Goal: Check status: Check status

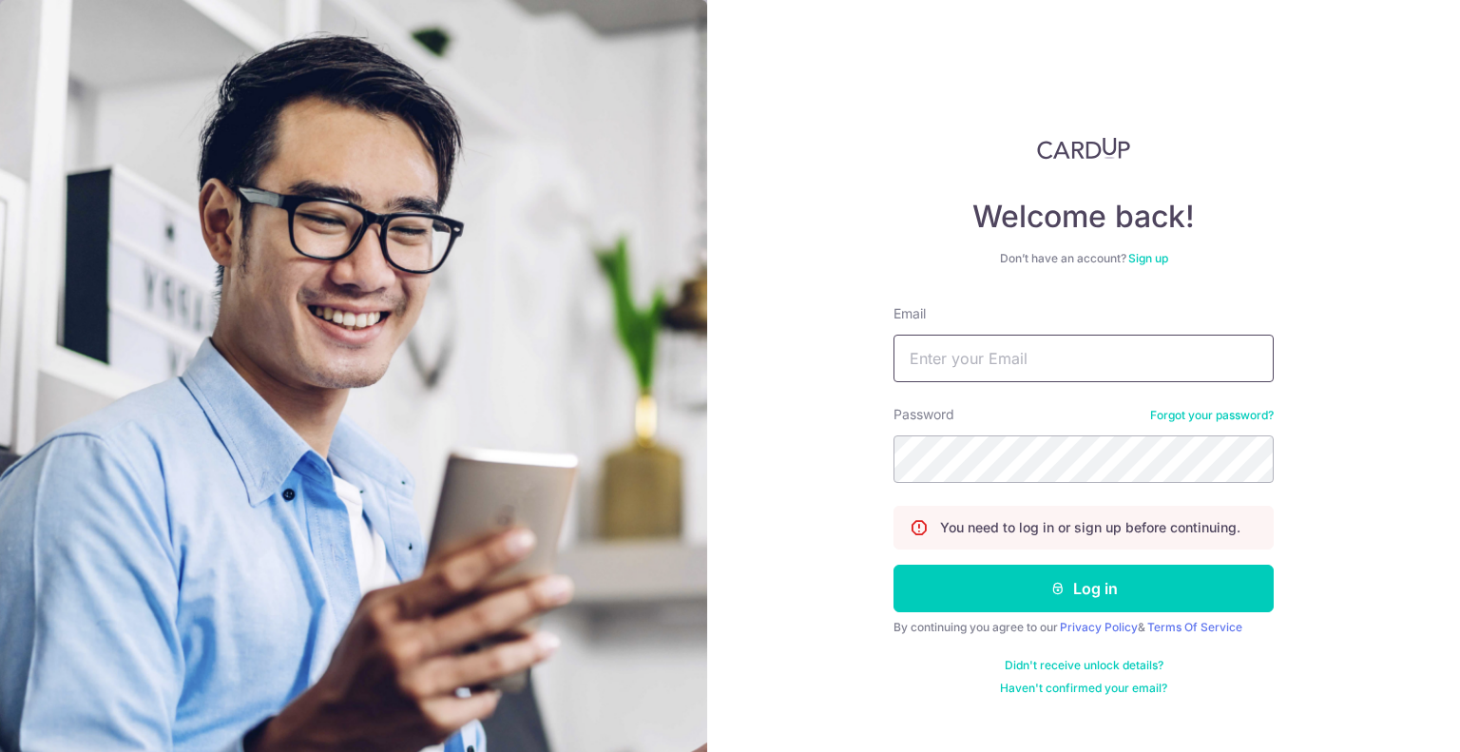
type input "[EMAIL_ADDRESS][DOMAIN_NAME]"
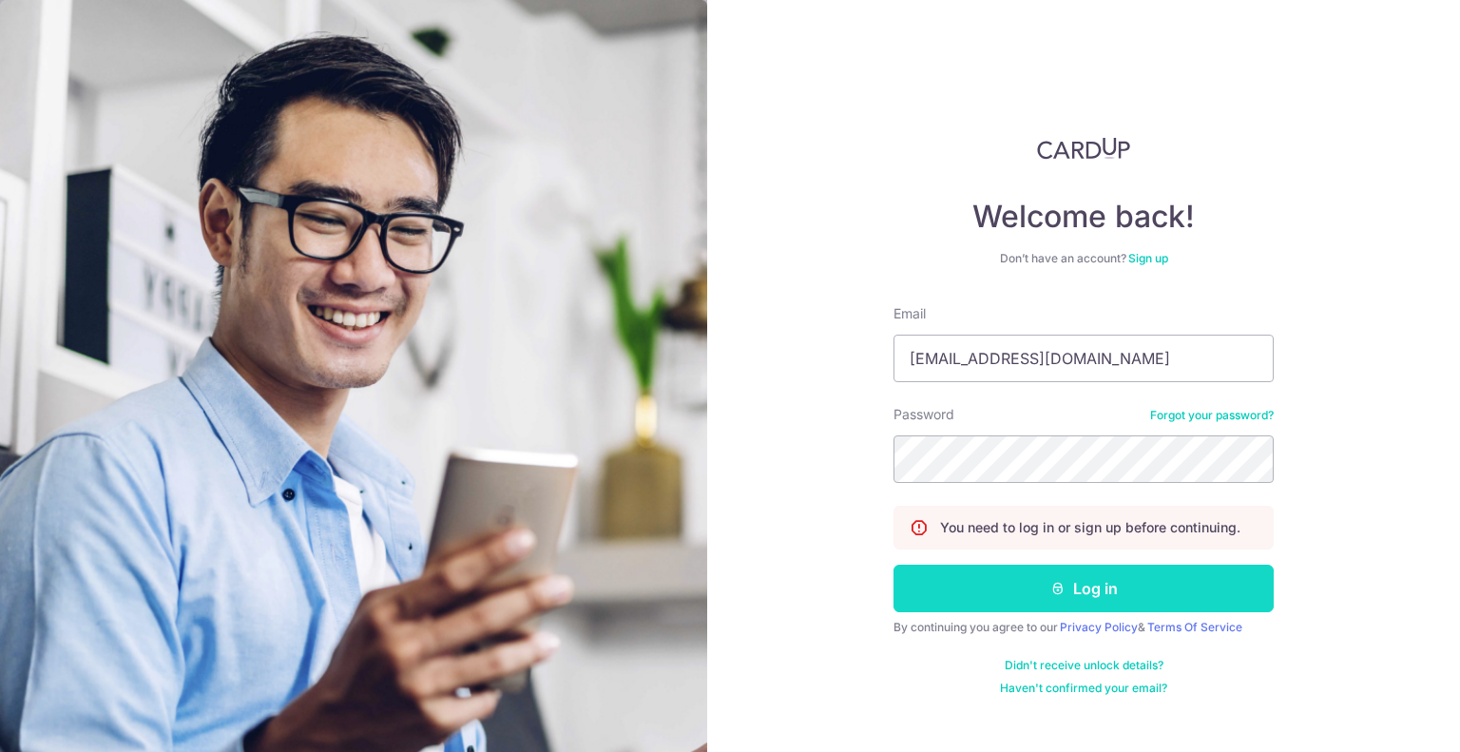
drag, startPoint x: 0, startPoint y: 0, endPoint x: 1058, endPoint y: 580, distance: 1206.3
click at [1058, 581] on icon "submit" at bounding box center [1057, 588] width 15 height 15
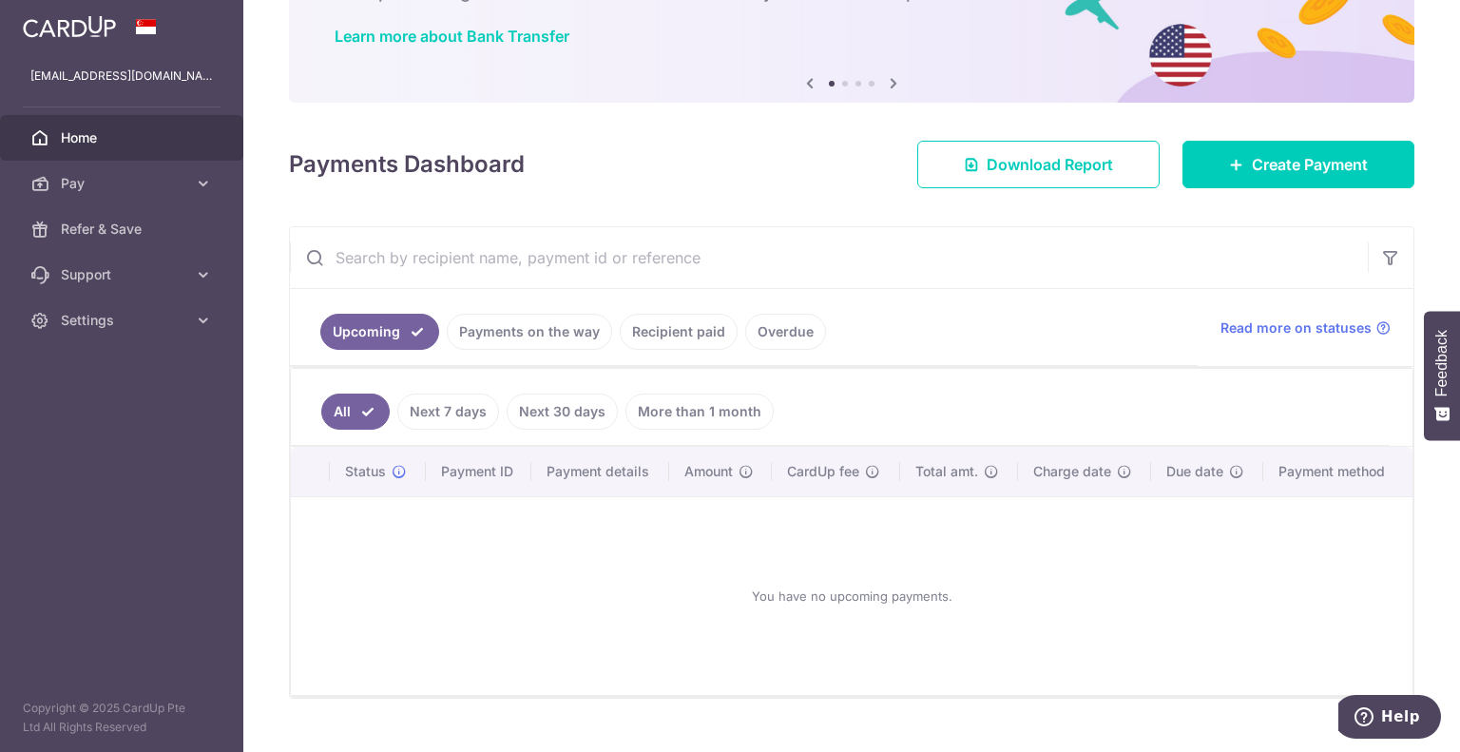
scroll to position [173, 0]
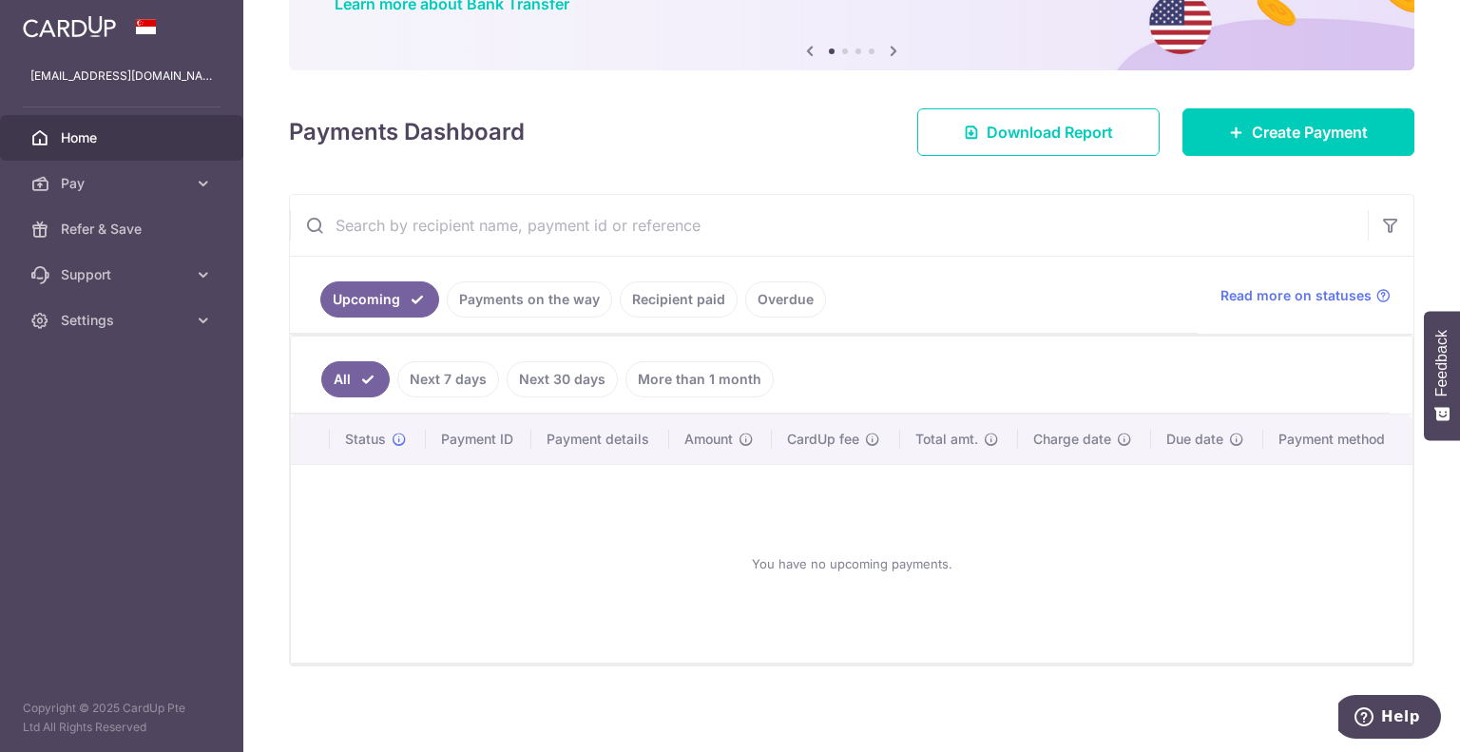
click at [533, 303] on link "Payments on the way" at bounding box center [529, 299] width 165 height 36
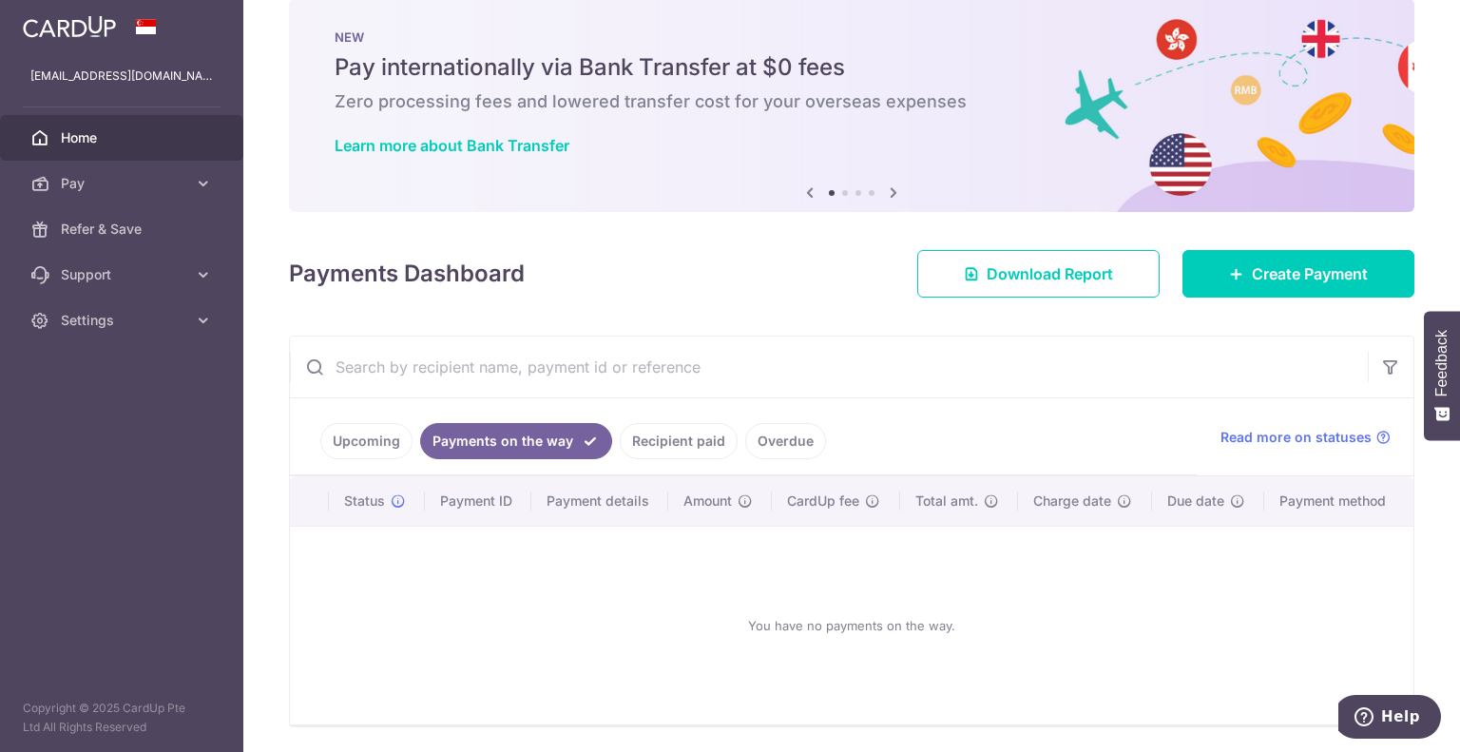
scroll to position [93, 0]
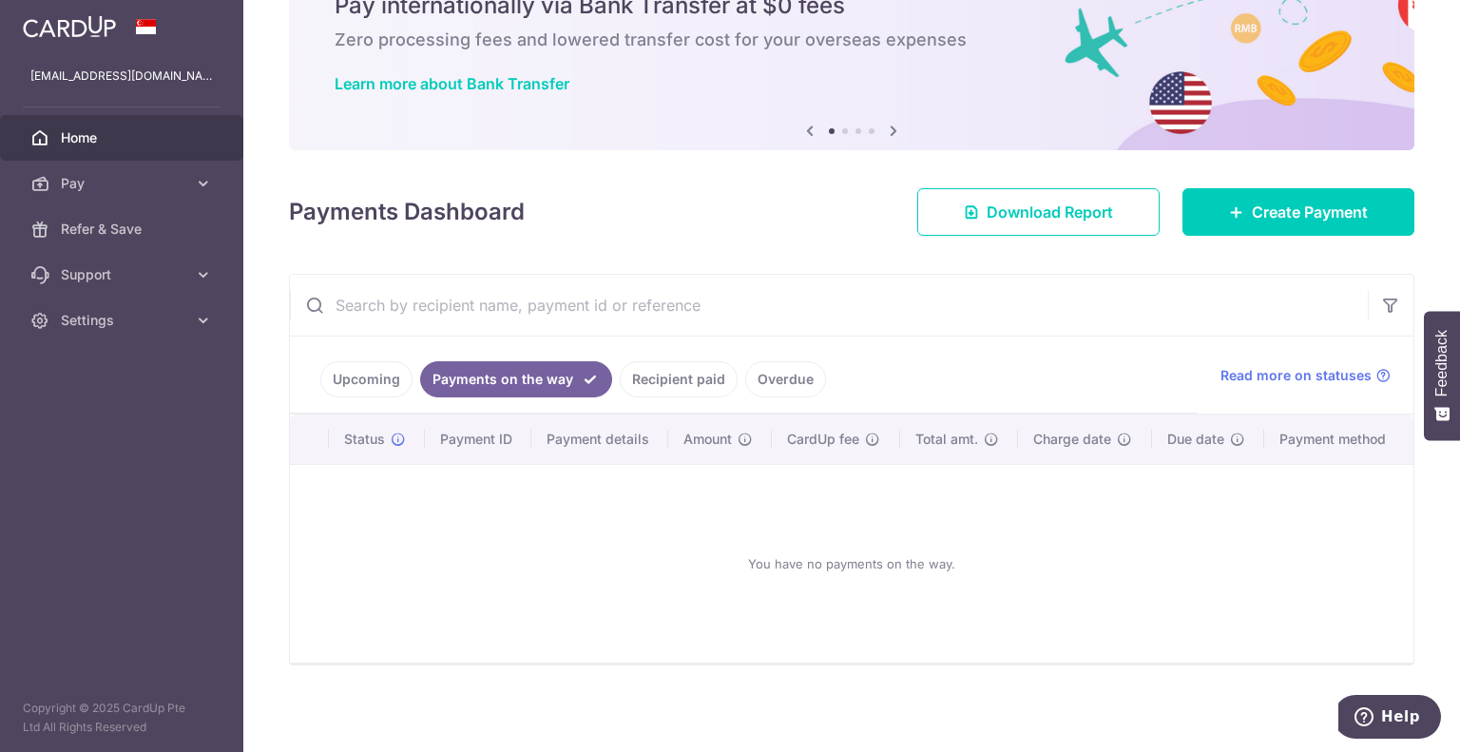
click at [669, 372] on link "Recipient paid" at bounding box center [679, 379] width 118 height 36
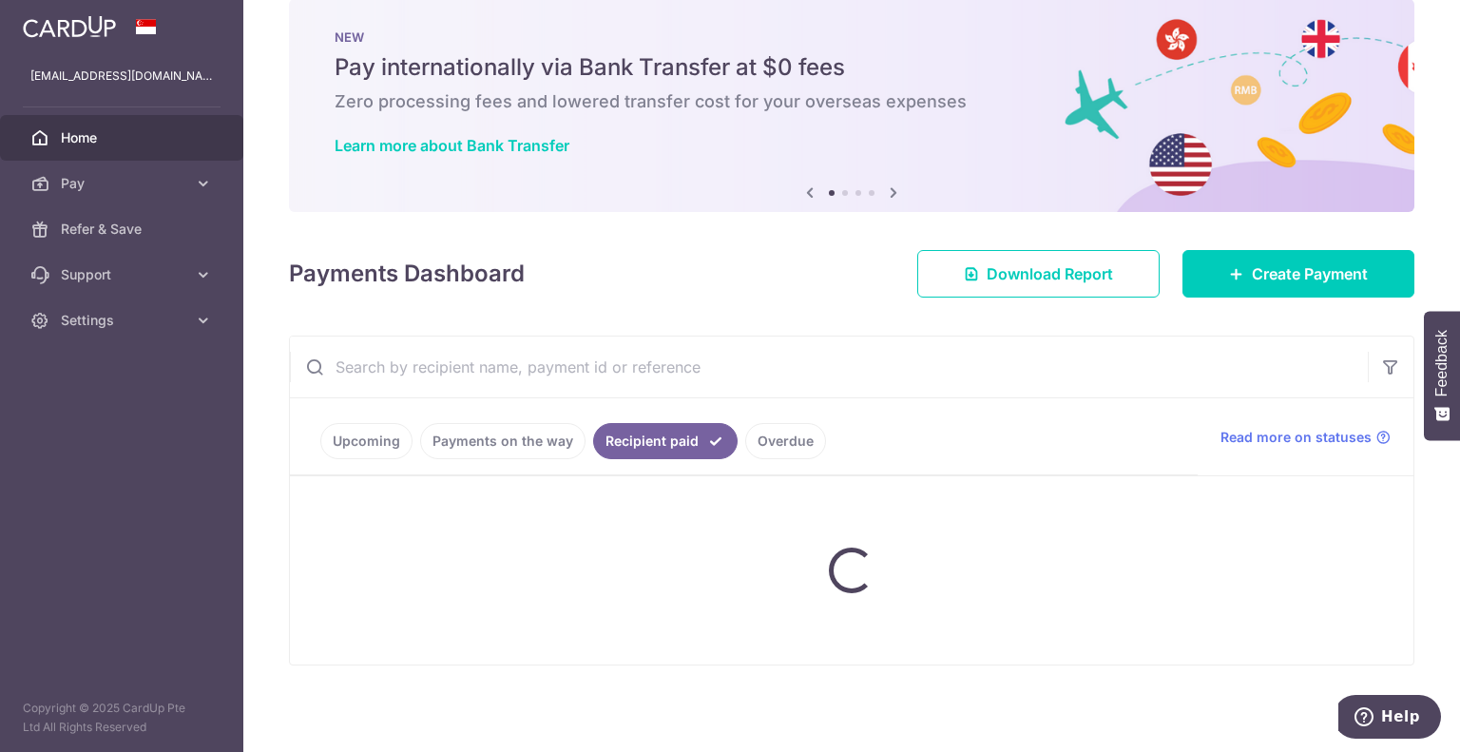
scroll to position [0, 0]
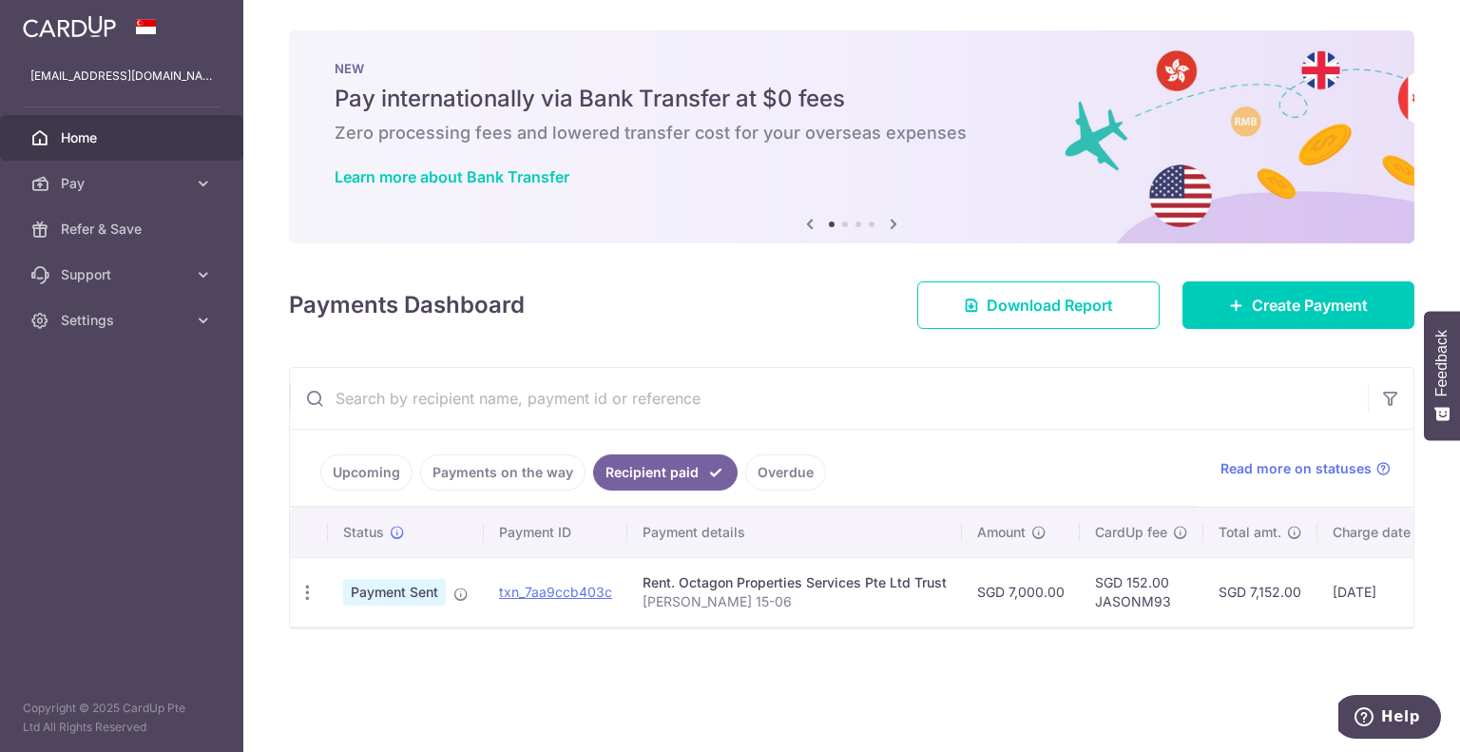
click at [769, 471] on link "Overdue" at bounding box center [785, 472] width 81 height 36
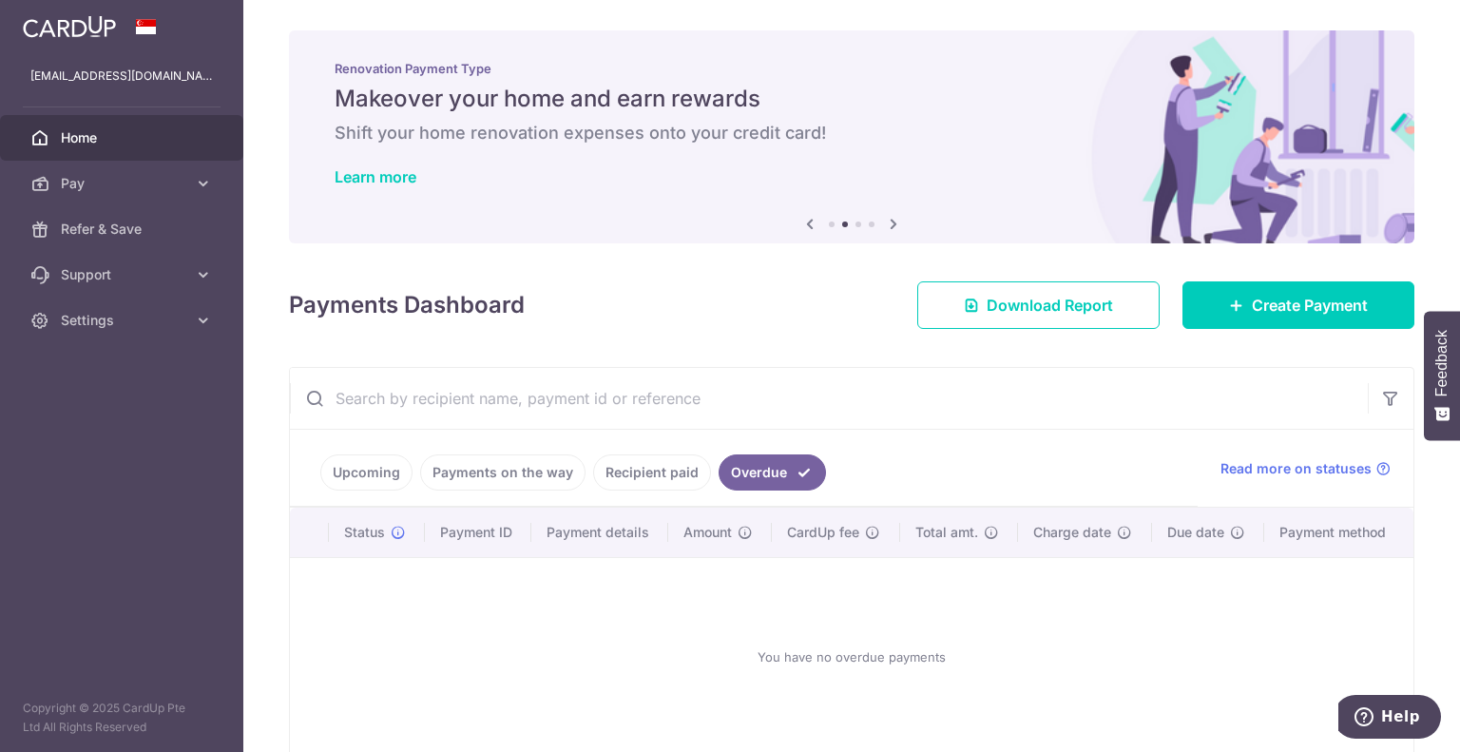
click at [358, 472] on link "Upcoming" at bounding box center [366, 472] width 92 height 36
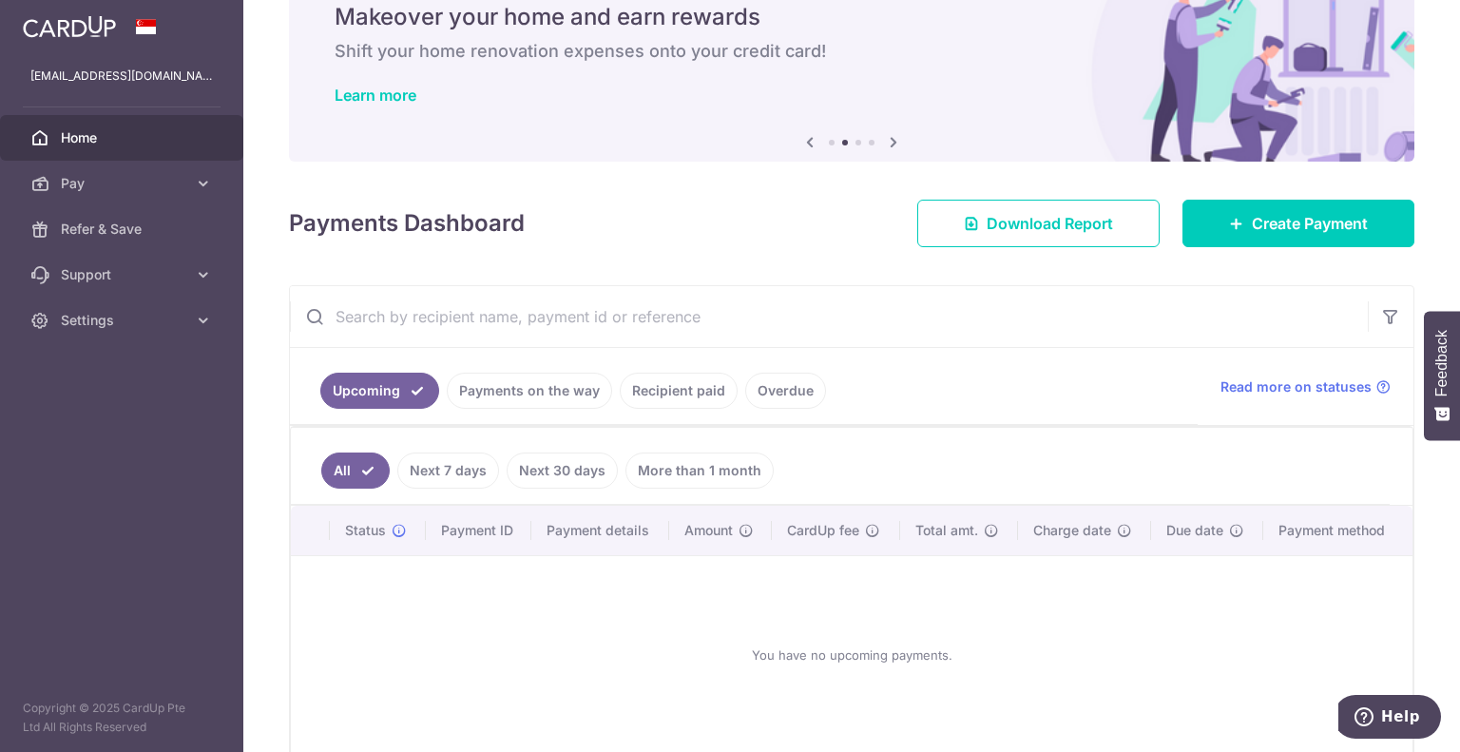
scroll to position [173, 0]
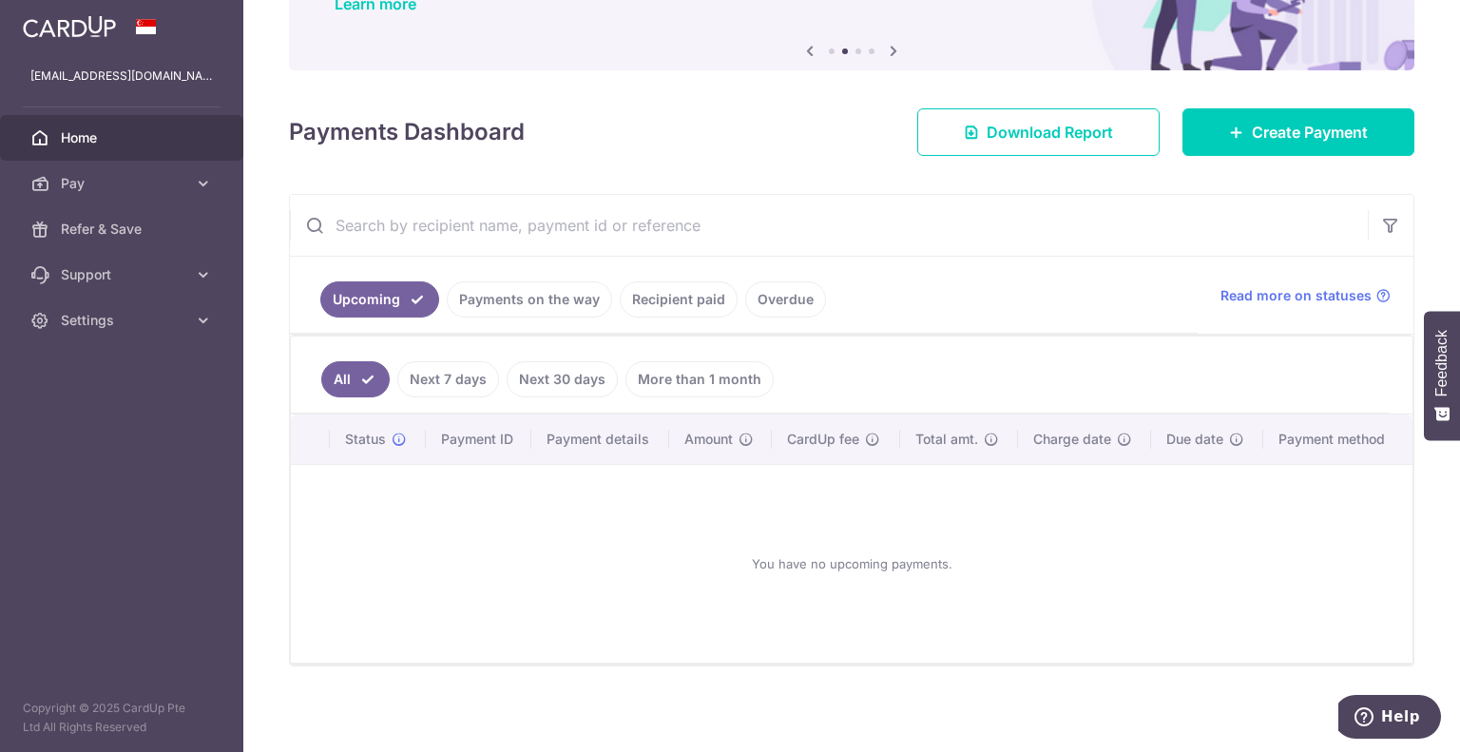
click at [451, 379] on link "Next 7 days" at bounding box center [448, 379] width 102 height 36
click at [568, 381] on link "Next 30 days" at bounding box center [562, 379] width 111 height 36
click at [704, 374] on link "More than 1 month" at bounding box center [699, 379] width 148 height 36
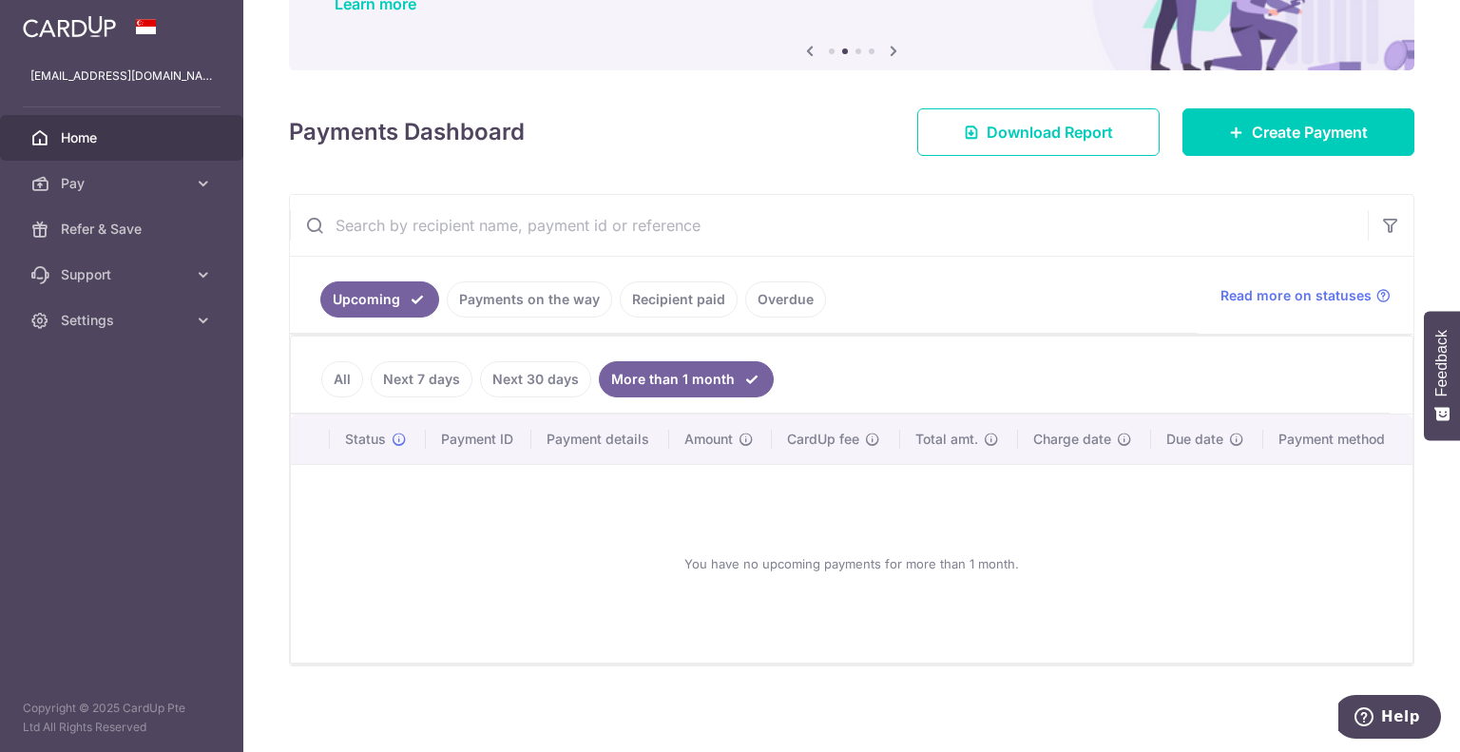
click at [342, 383] on link "All" at bounding box center [342, 379] width 42 height 36
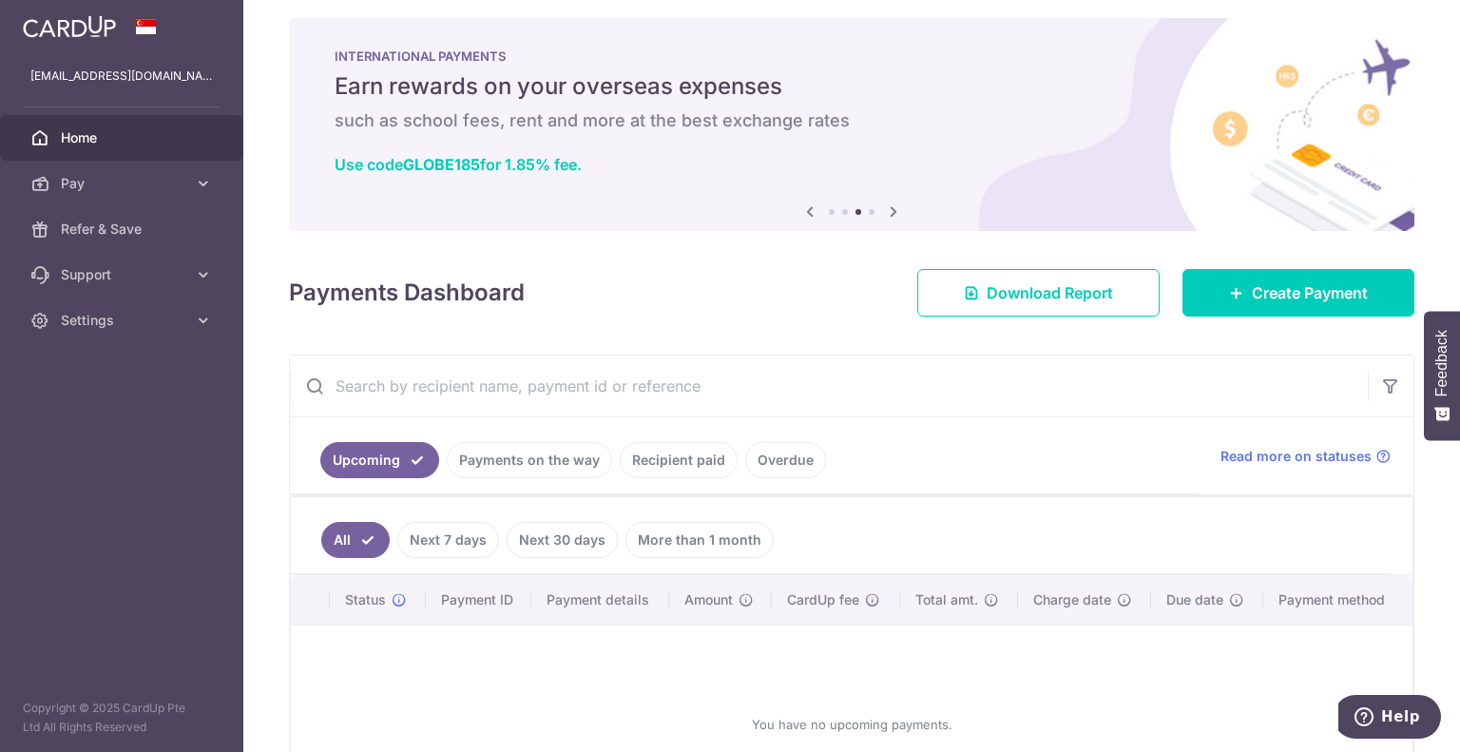
scroll to position [10, 0]
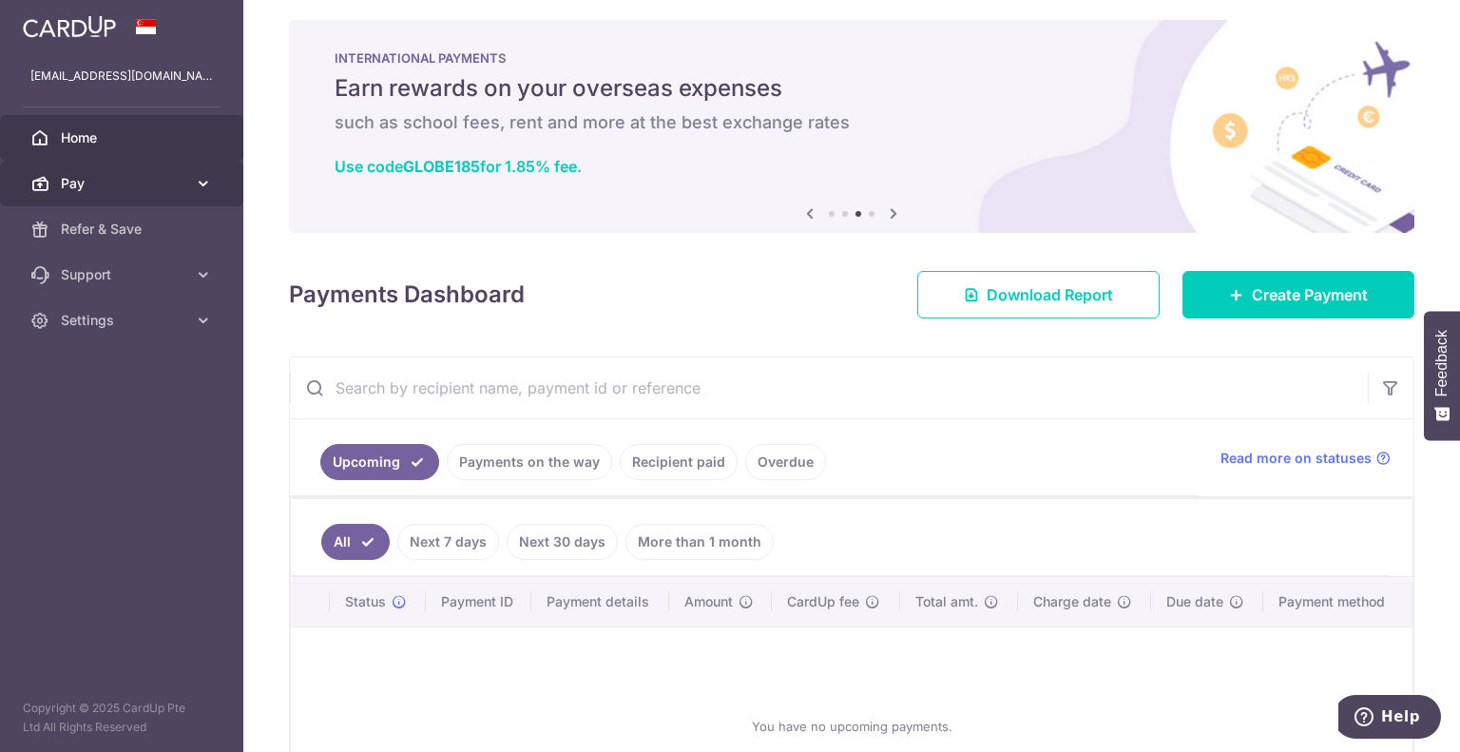
click at [157, 183] on span "Pay" at bounding box center [123, 183] width 125 height 19
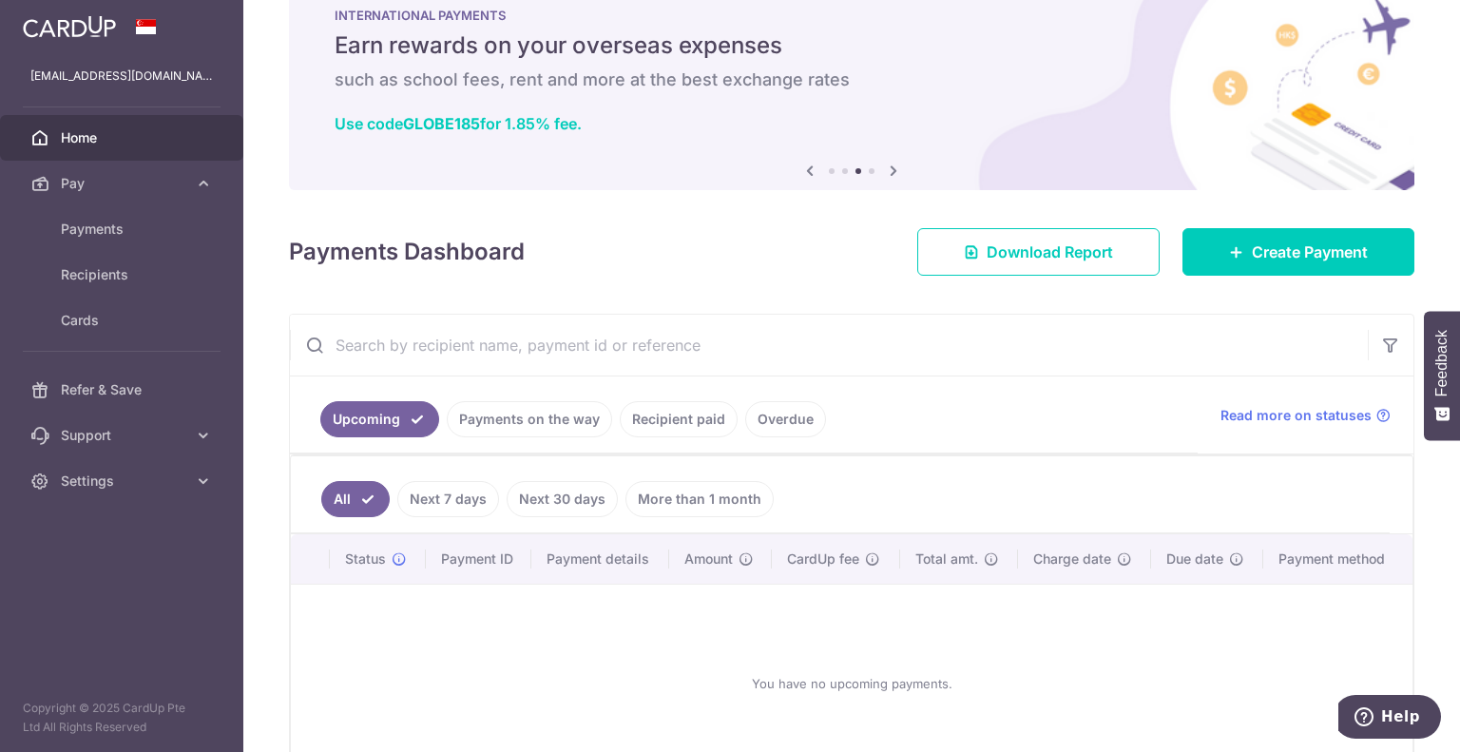
scroll to position [173, 0]
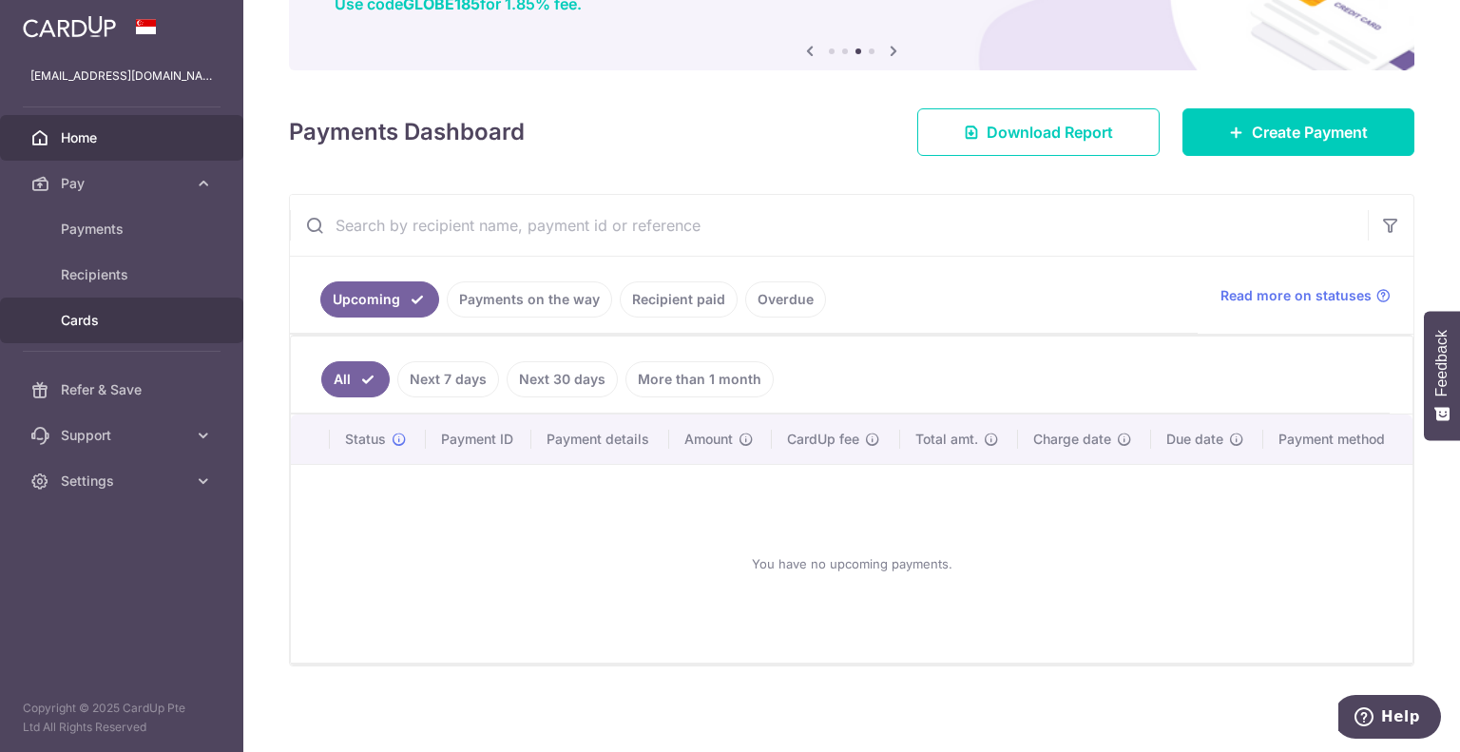
click at [94, 334] on link "Cards" at bounding box center [121, 320] width 243 height 46
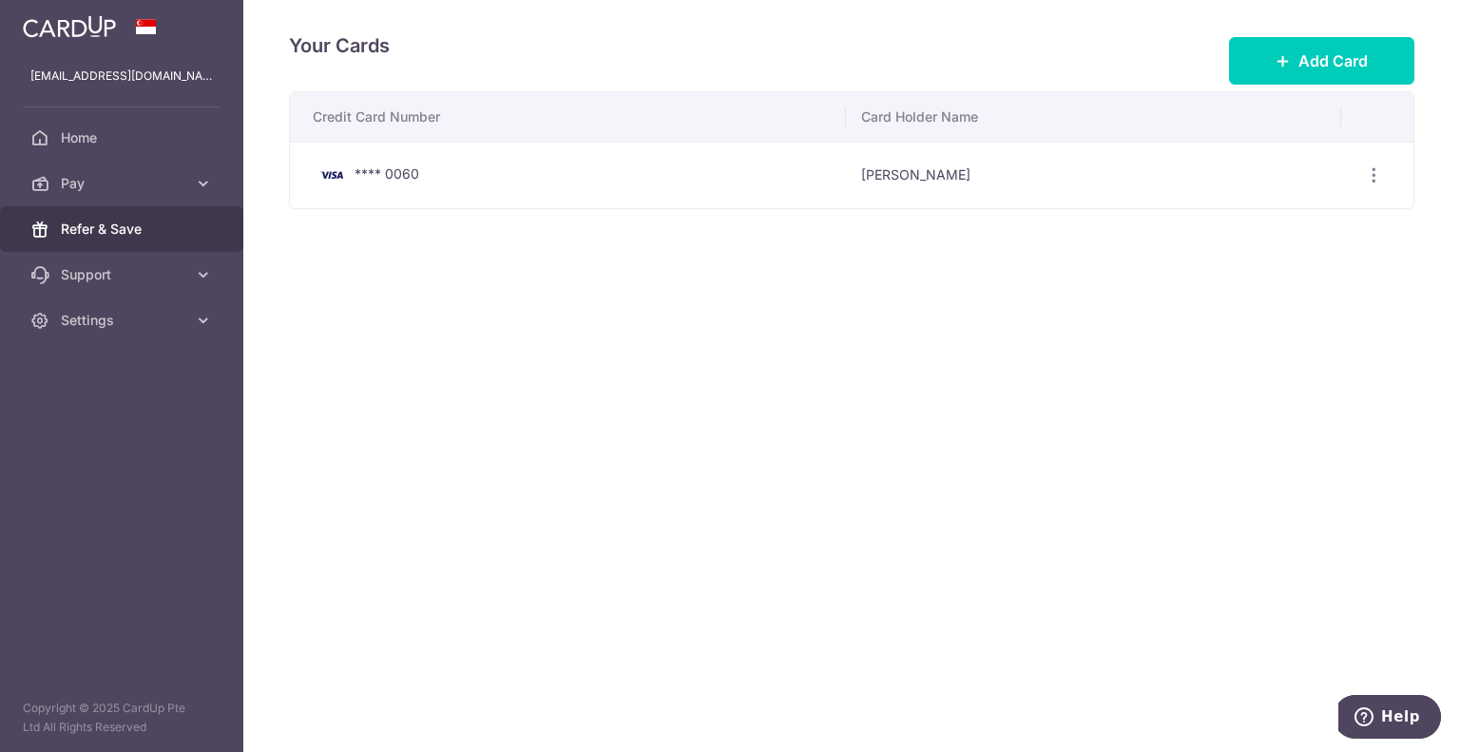
click at [103, 227] on span "Refer & Save" at bounding box center [123, 229] width 125 height 19
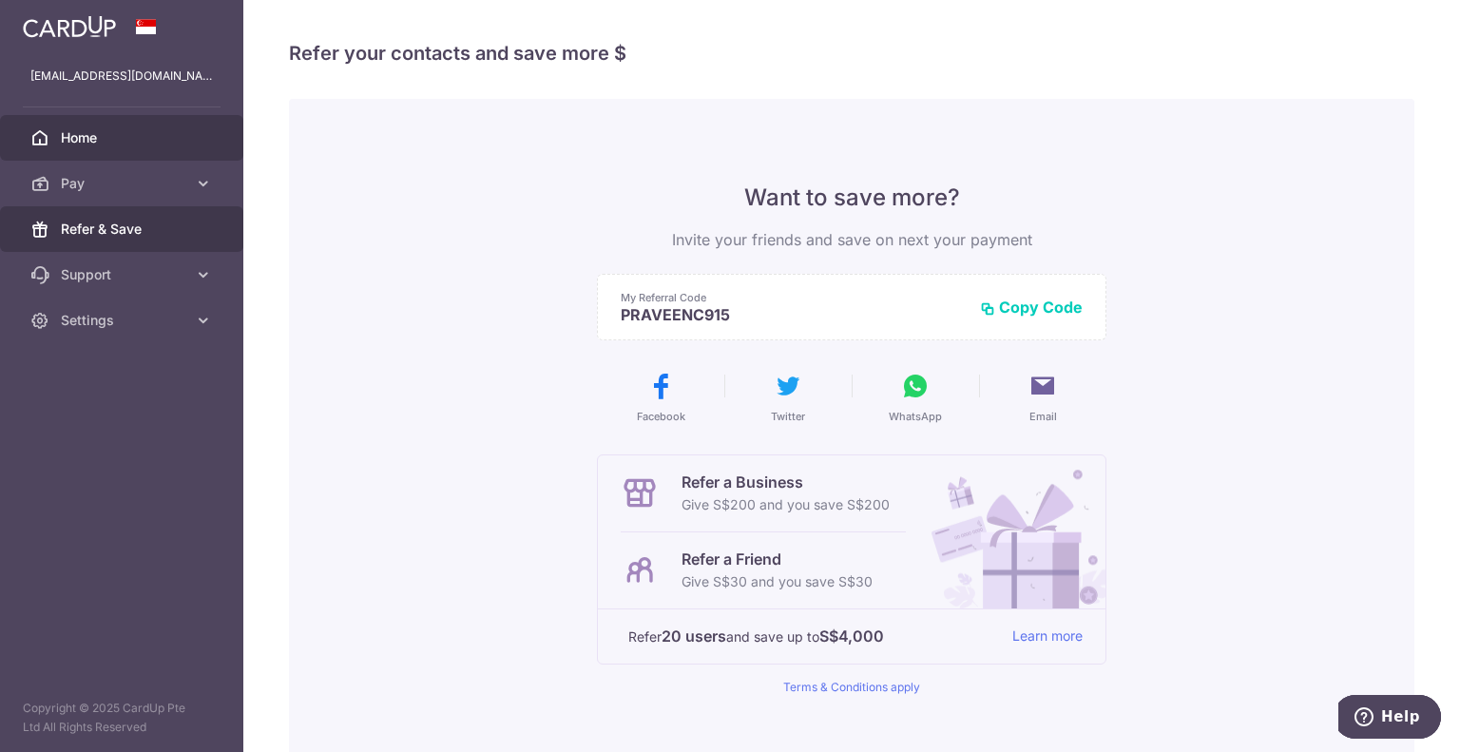
click at [95, 147] on link "Home" at bounding box center [121, 138] width 243 height 46
